Goal: Task Accomplishment & Management: Use online tool/utility

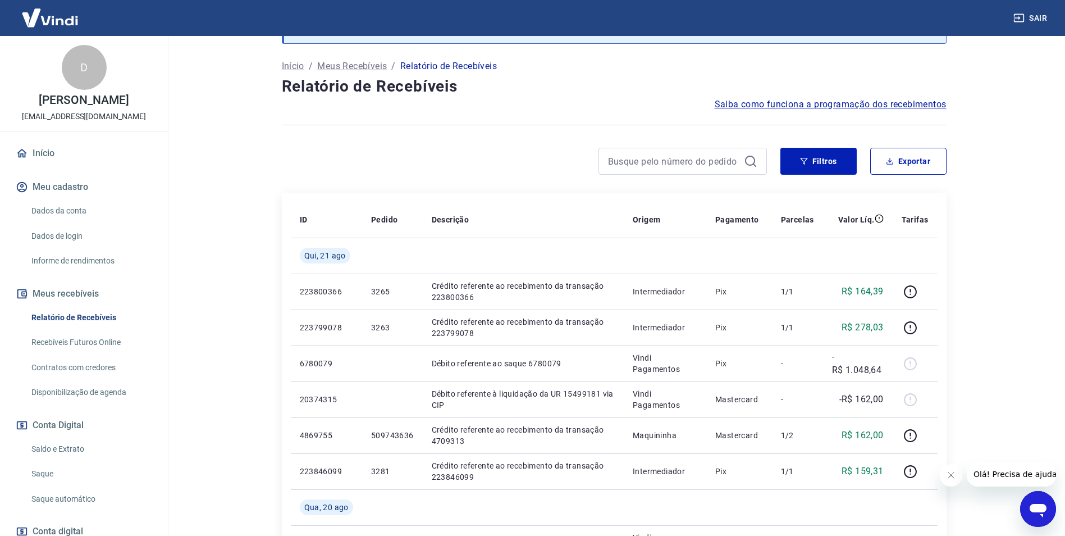
scroll to position [112, 0]
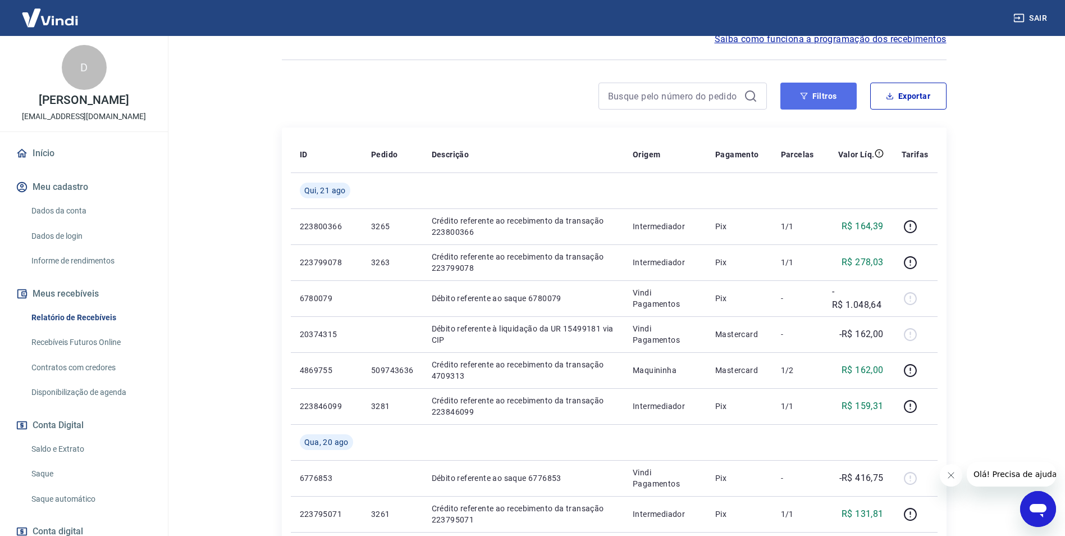
click at [825, 100] on button "Filtros" at bounding box center [819, 96] width 76 height 27
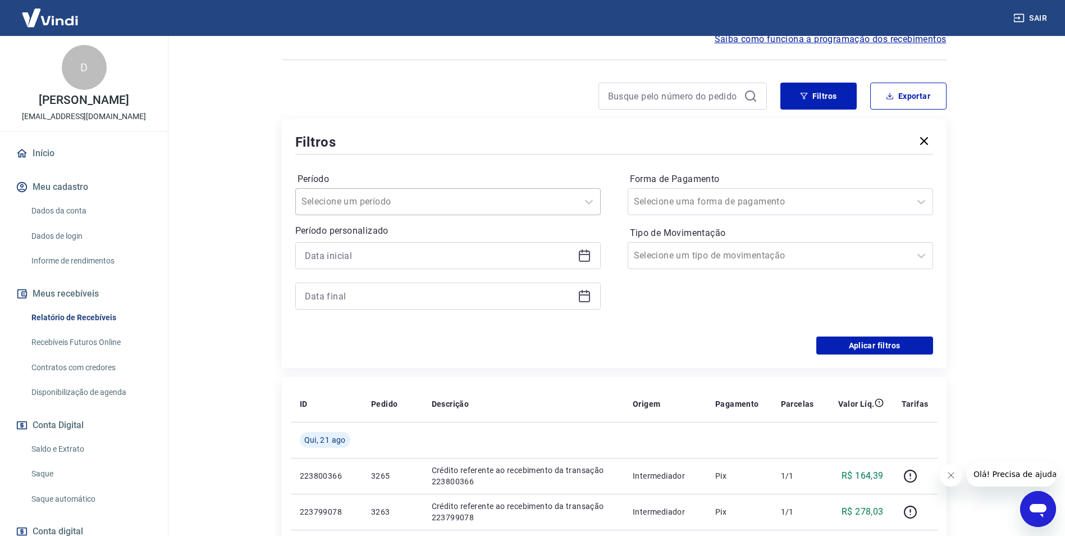
click at [382, 208] on div at bounding box center [437, 202] width 271 height 16
click at [926, 104] on button "Exportar" at bounding box center [908, 96] width 76 height 27
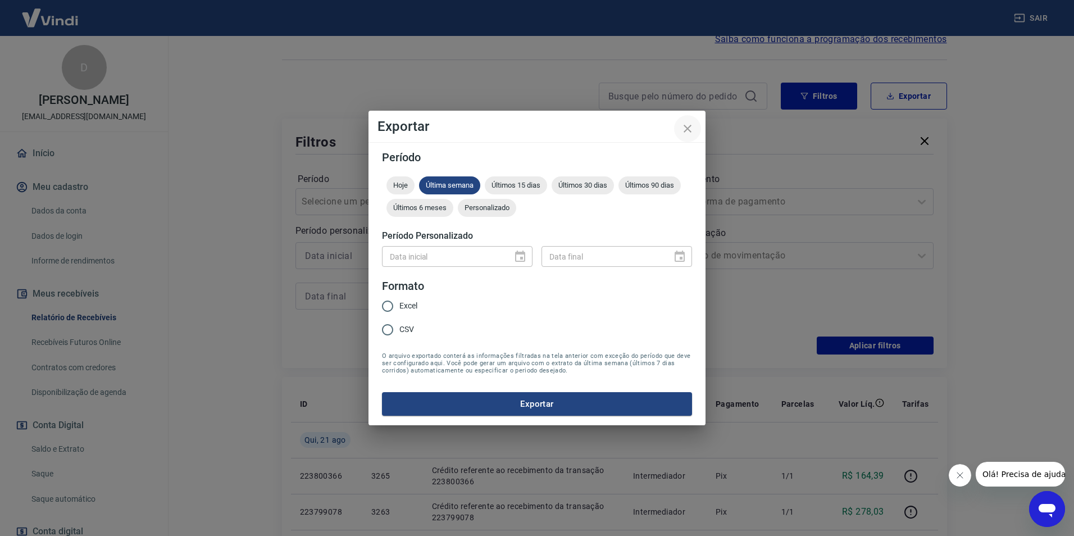
click at [686, 131] on icon "close" at bounding box center [687, 128] width 13 height 13
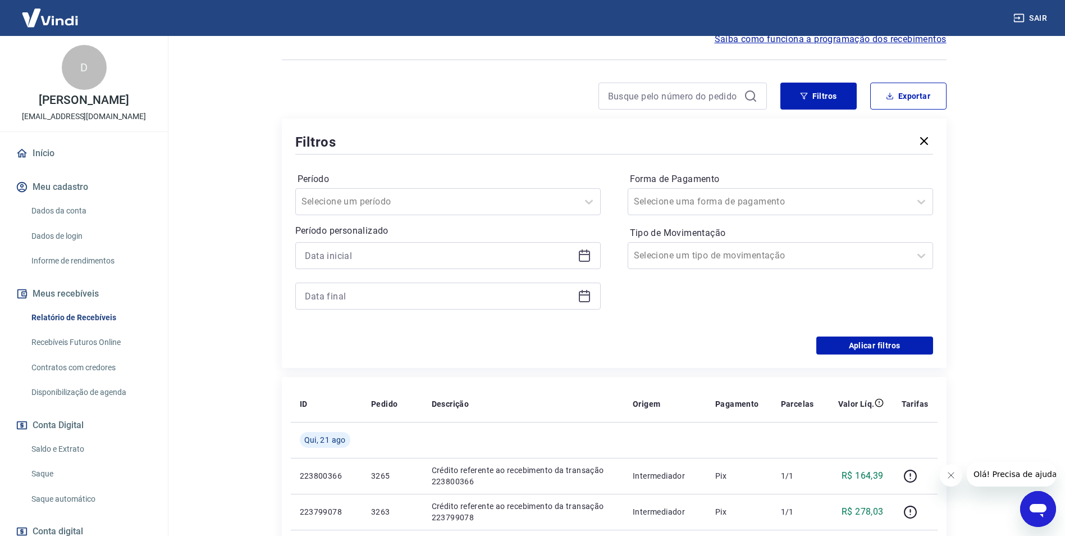
click at [230, 294] on main "Após o envio das liquidações aparecerem no Relatório de Recebíveis, elas podem …" at bounding box center [614, 174] width 902 height 500
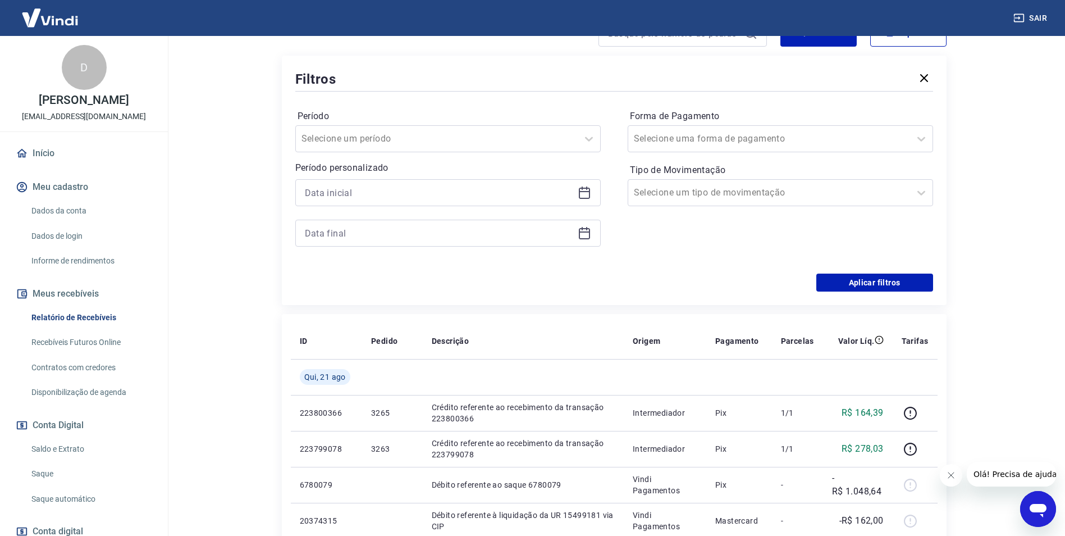
scroll to position [0, 0]
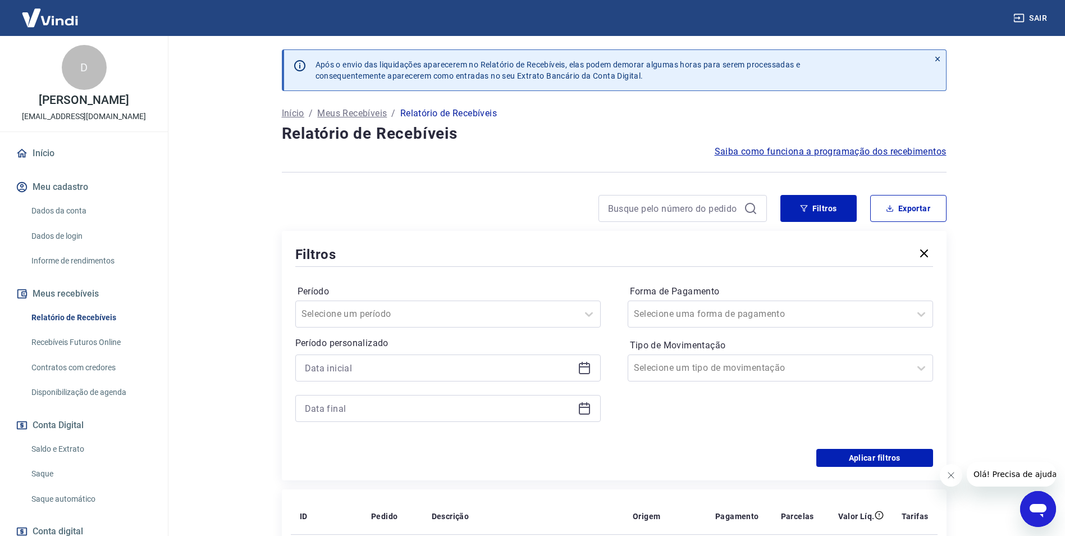
click at [75, 343] on link "Recebíveis Futuros Online" at bounding box center [90, 342] width 127 height 23
